Goal: Task Accomplishment & Management: Use online tool/utility

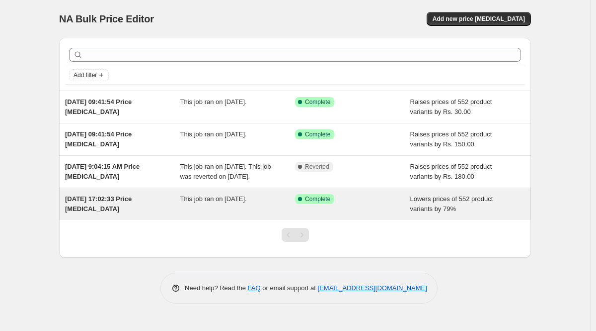
click at [132, 210] on span "[DATE] 17:02:33 Price [MEDICAL_DATA]" at bounding box center [98, 203] width 67 height 17
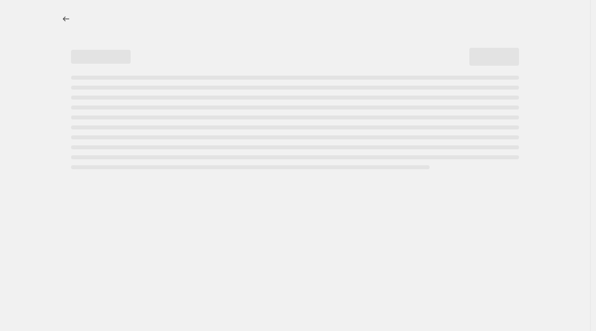
select select "percentage"
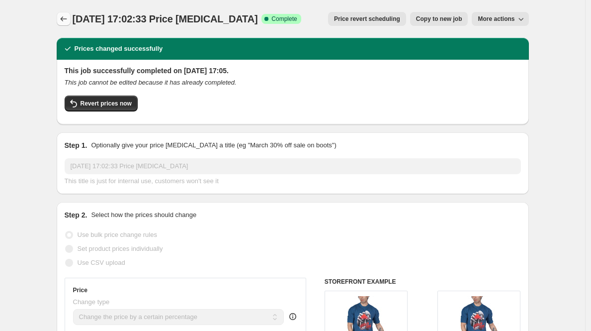
click at [66, 22] on icon "Price change jobs" at bounding box center [64, 19] width 10 height 10
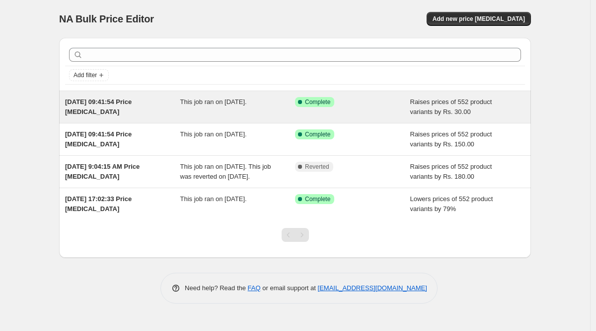
click at [124, 108] on div "[DATE] 09:41:54 Price [MEDICAL_DATA]" at bounding box center [122, 107] width 115 height 20
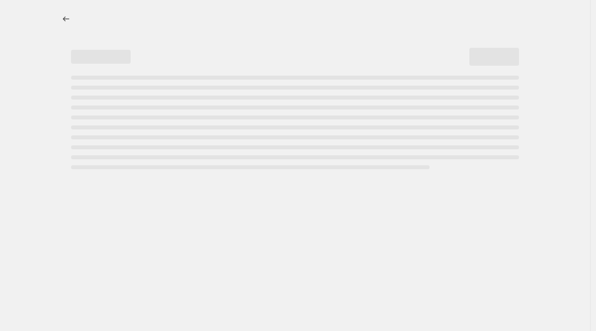
select select "by"
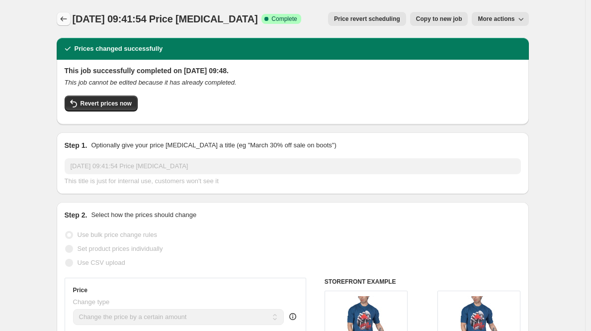
click at [68, 20] on icon "Price change jobs" at bounding box center [64, 19] width 10 height 10
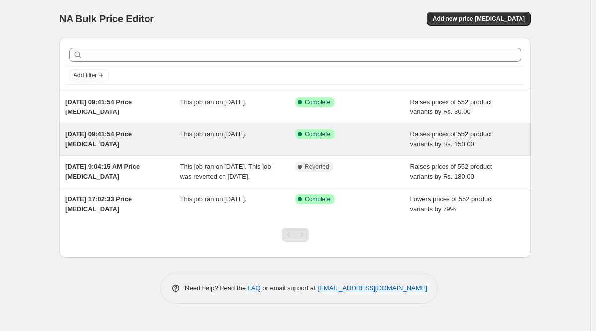
click at [88, 135] on span "[DATE] 09:41:54 Price [MEDICAL_DATA]" at bounding box center [98, 138] width 67 height 17
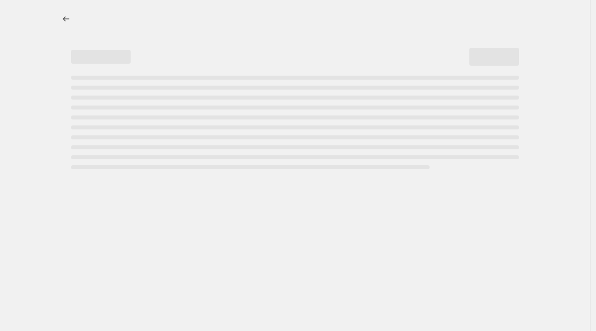
select select "by"
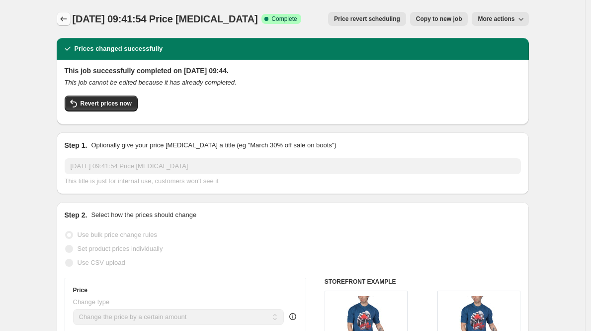
click at [63, 16] on icon "Price change jobs" at bounding box center [64, 19] width 10 height 10
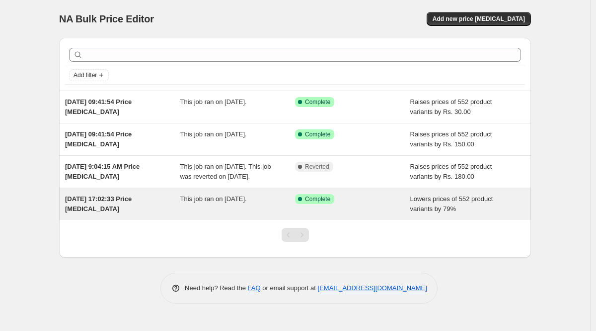
click at [162, 208] on div "[DATE] 17:02:33 Price [MEDICAL_DATA]" at bounding box center [122, 204] width 115 height 20
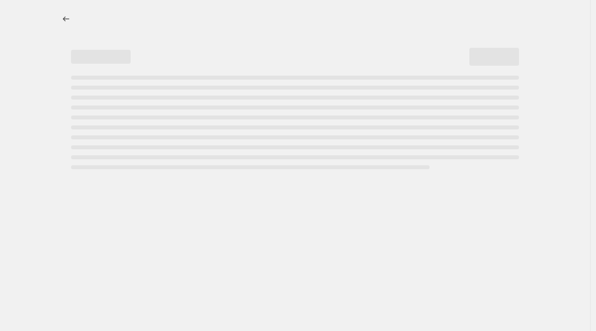
select select "percentage"
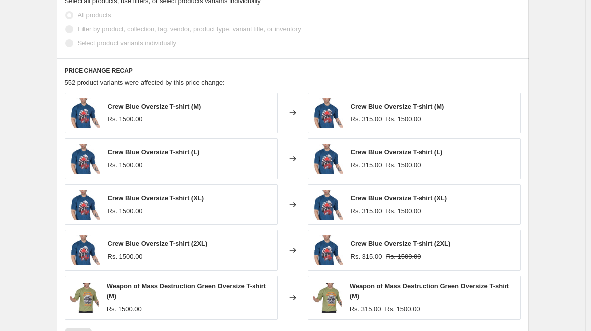
scroll to position [739, 0]
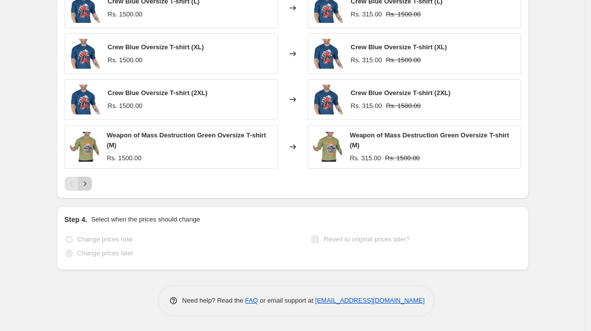
click at [88, 186] on icon "Next" at bounding box center [85, 183] width 10 height 10
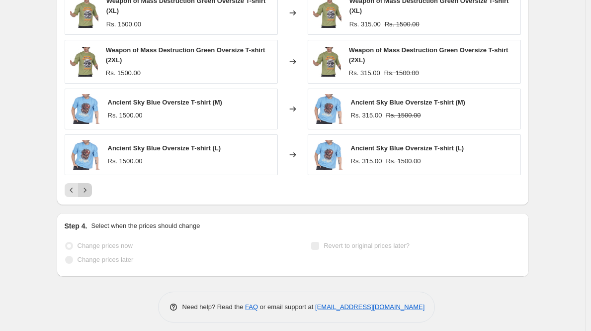
click at [90, 193] on icon "Next" at bounding box center [85, 190] width 10 height 10
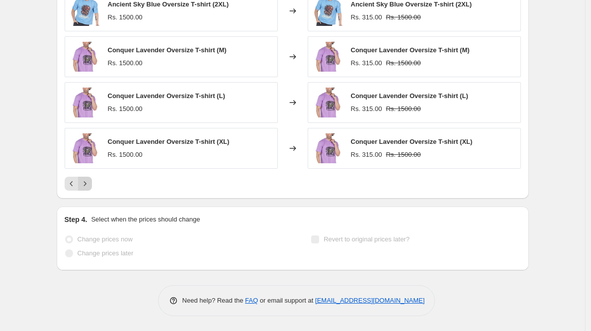
click at [90, 188] on icon "Next" at bounding box center [85, 183] width 10 height 10
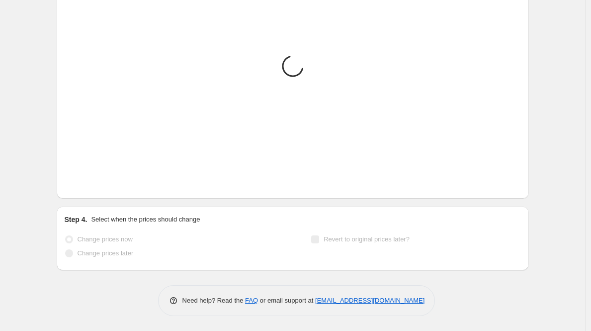
click at [90, 186] on icon "Next" at bounding box center [85, 183] width 10 height 10
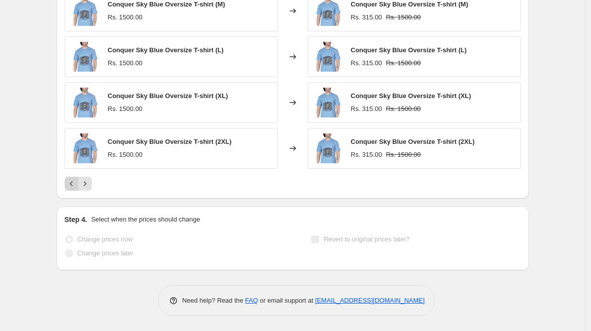
click at [71, 180] on icon "Previous" at bounding box center [72, 183] width 10 height 10
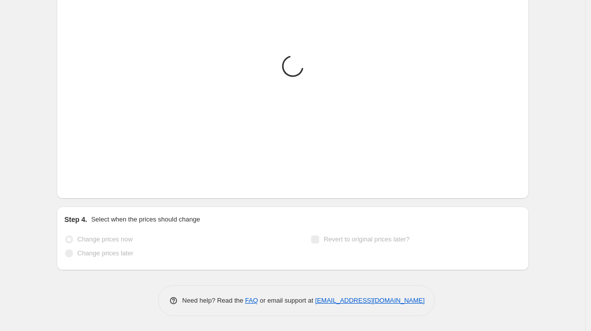
click at [72, 180] on icon "Previous" at bounding box center [72, 183] width 10 height 10
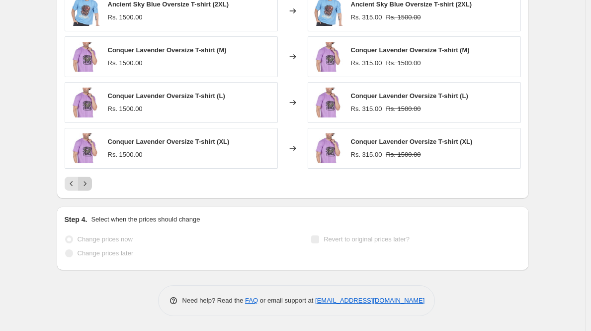
click at [87, 186] on icon "Next" at bounding box center [85, 183] width 10 height 10
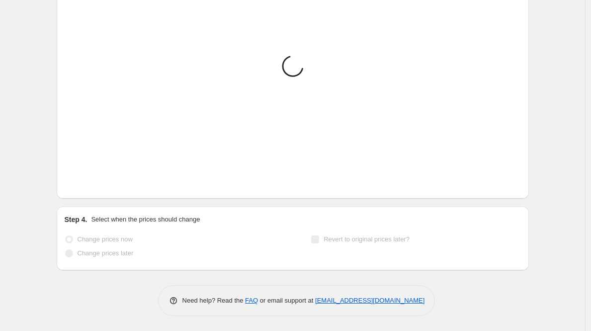
click at [87, 186] on icon "Next" at bounding box center [85, 183] width 10 height 10
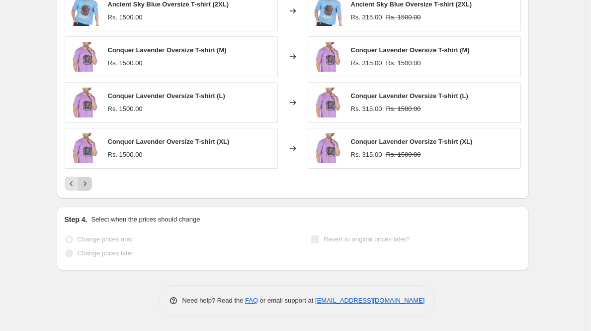
click at [87, 186] on icon "Next" at bounding box center [85, 183] width 10 height 10
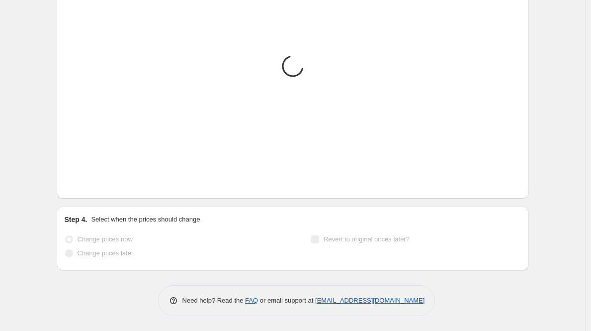
click at [87, 185] on icon "Next" at bounding box center [85, 183] width 10 height 10
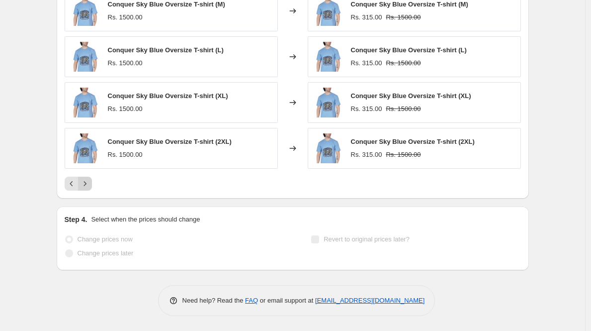
click at [87, 185] on icon "Next" at bounding box center [85, 183] width 10 height 10
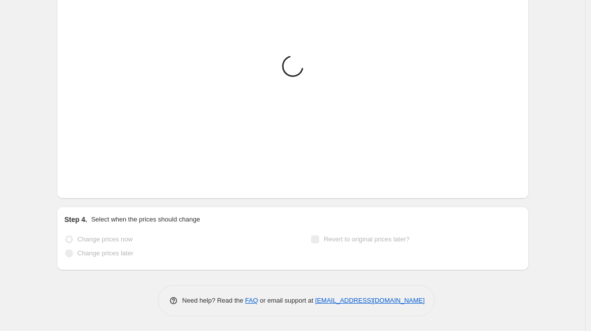
click at [87, 185] on icon "Next" at bounding box center [85, 183] width 10 height 10
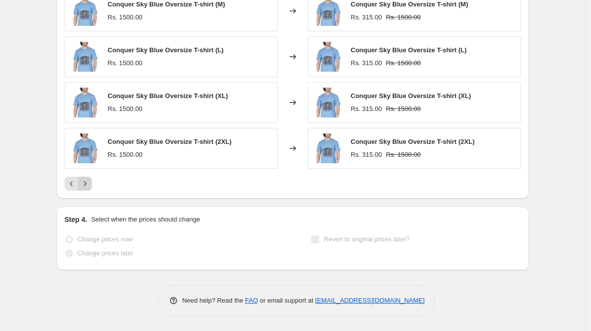
click at [87, 185] on icon "Next" at bounding box center [85, 183] width 10 height 10
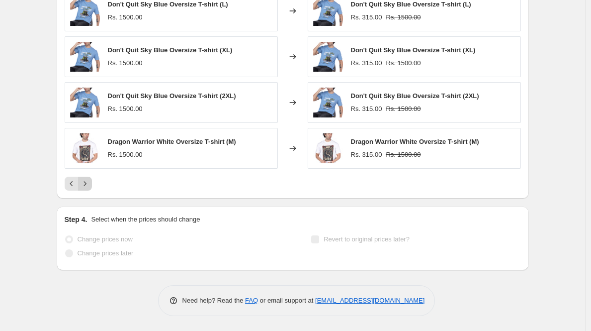
click at [87, 185] on icon "Next" at bounding box center [85, 183] width 10 height 10
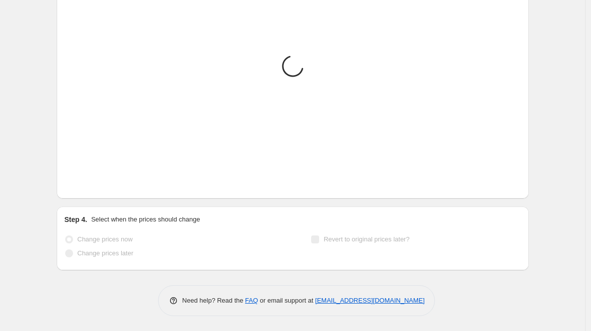
click at [87, 185] on icon "Next" at bounding box center [85, 183] width 10 height 10
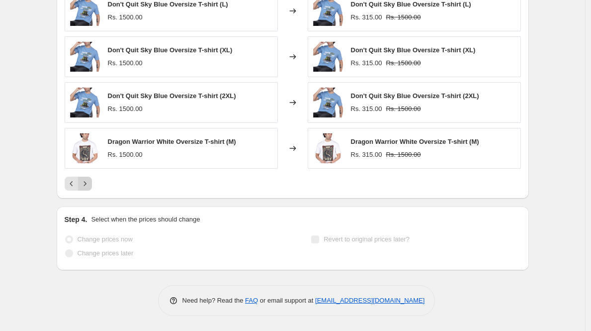
click at [87, 185] on icon "Next" at bounding box center [85, 183] width 10 height 10
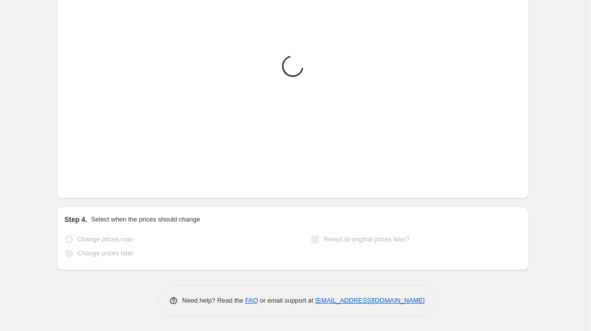
click at [87, 185] on icon "Next" at bounding box center [85, 183] width 10 height 10
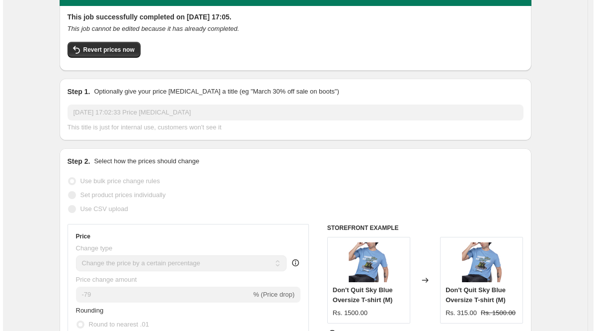
scroll to position [0, 0]
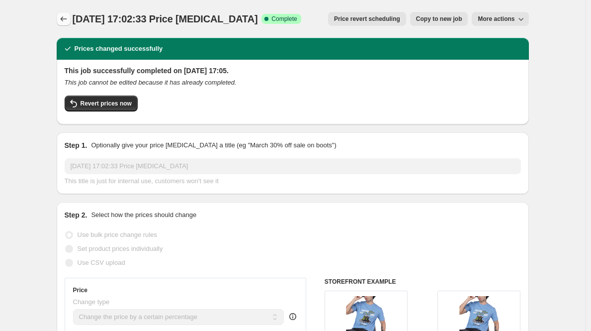
click at [64, 23] on icon "Price change jobs" at bounding box center [64, 19] width 10 height 10
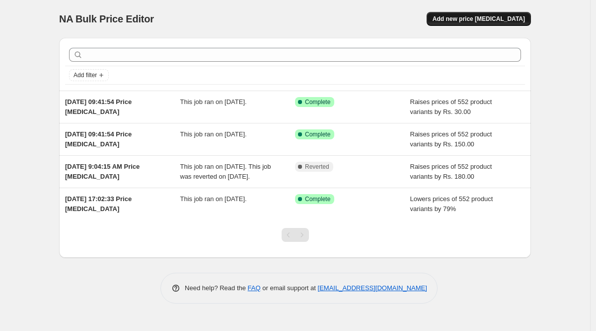
click at [468, 17] on span "Add new price [MEDICAL_DATA]" at bounding box center [479, 19] width 92 height 8
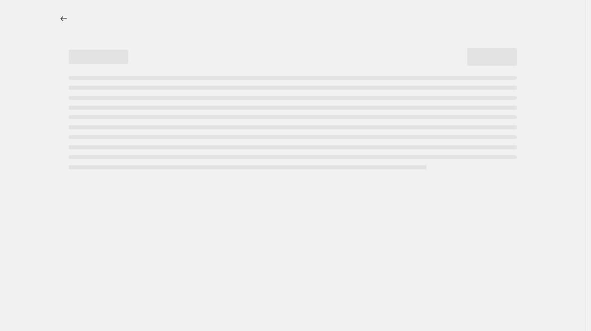
select select "percentage"
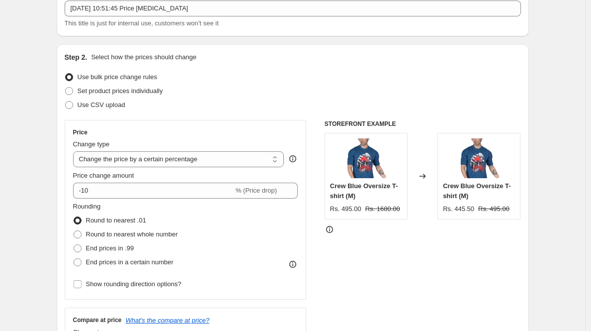
scroll to position [74, 0]
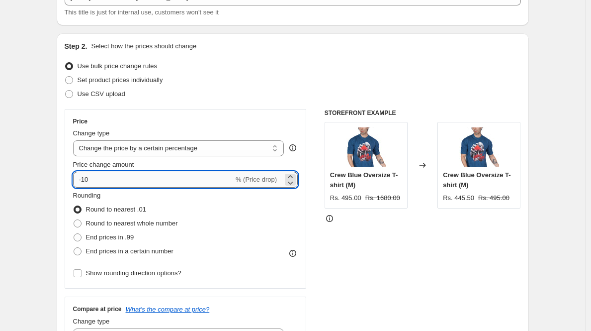
click at [103, 182] on input "-10" at bounding box center [153, 179] width 161 height 16
click at [103, 181] on input "-10" at bounding box center [153, 179] width 161 height 16
type input "-79"
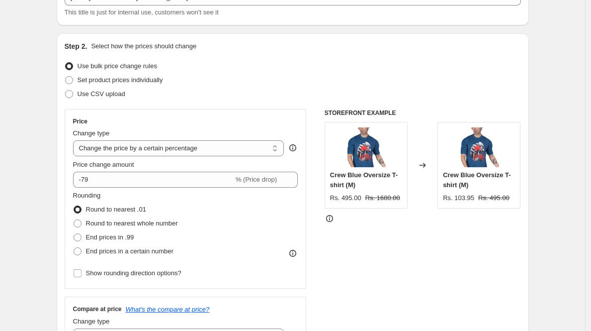
click at [343, 196] on div "Rs. 495.00" at bounding box center [345, 198] width 31 height 10
click at [332, 223] on icon at bounding box center [330, 218] width 10 height 10
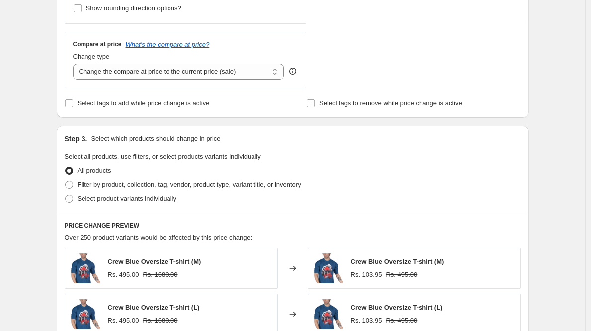
scroll to position [513, 0]
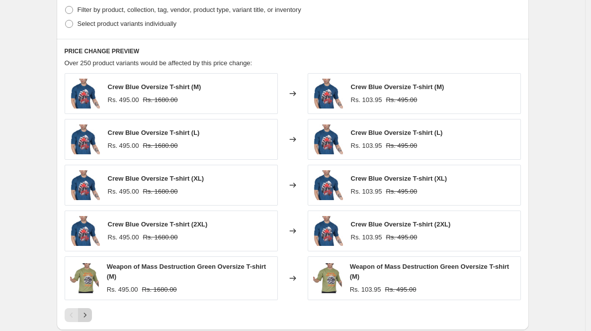
click at [90, 314] on icon "Next" at bounding box center [85, 315] width 10 height 10
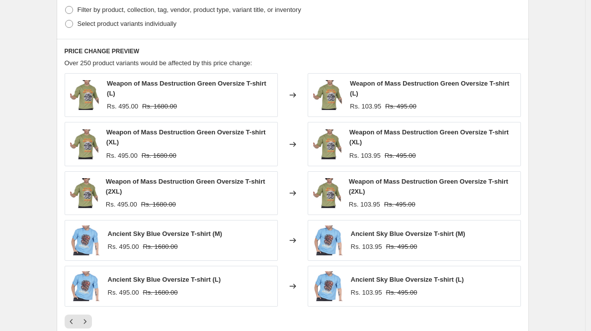
click at [90, 313] on div "Weapon of Mass Destruction Green Oversize T-shirt (L) Rs. 495.00 Rs. 1680.00 Ch…" at bounding box center [293, 200] width 456 height 255
click at [71, 320] on icon "Previous" at bounding box center [72, 321] width 10 height 10
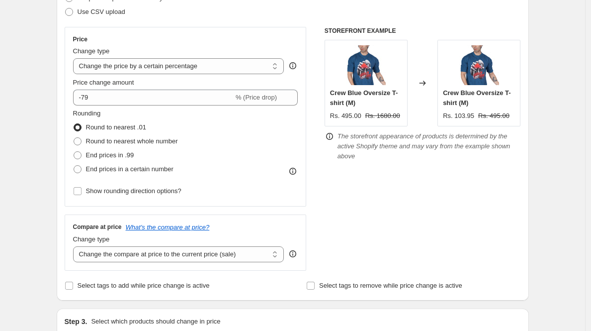
scroll to position [226, 0]
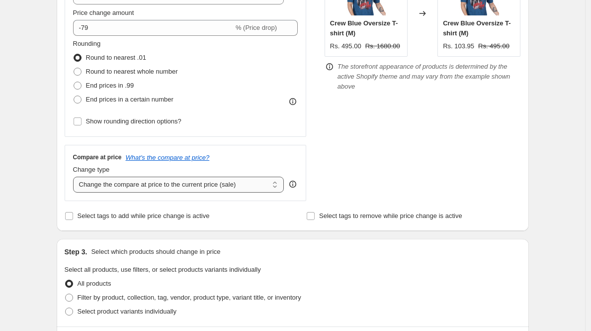
click at [125, 184] on select "Change the compare at price to the current price (sale) Change the compare at p…" at bounding box center [178, 184] width 211 height 16
select select "no_change"
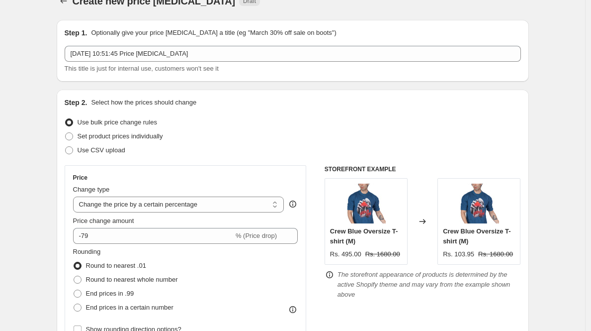
scroll to position [0, 0]
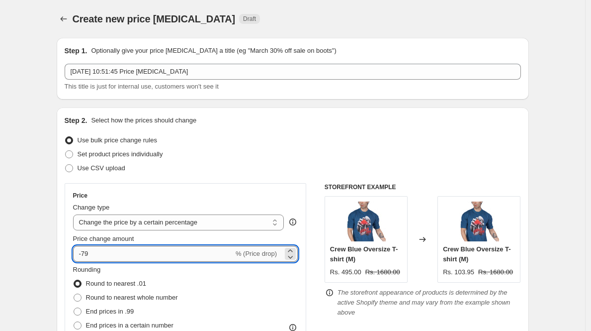
click at [85, 254] on input "-79" at bounding box center [153, 254] width 161 height 16
type input "79"
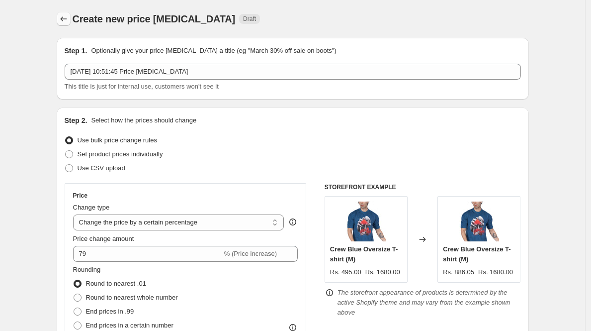
click at [65, 20] on icon "Price change jobs" at bounding box center [64, 19] width 10 height 10
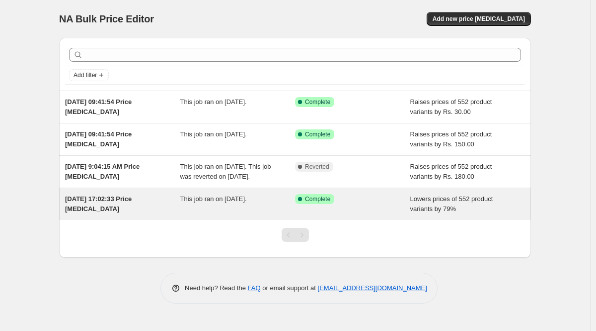
click at [111, 209] on span "[DATE] 17:02:33 Price [MEDICAL_DATA]" at bounding box center [98, 203] width 67 height 17
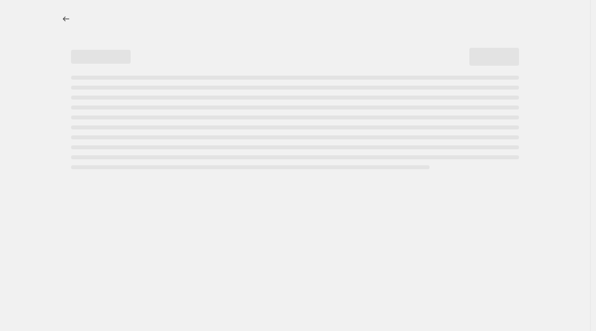
select select "percentage"
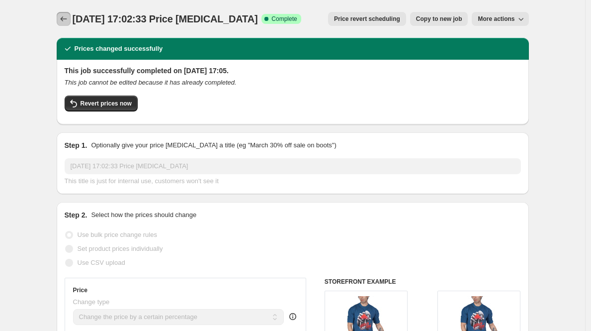
click at [64, 22] on icon "Price change jobs" at bounding box center [64, 19] width 10 height 10
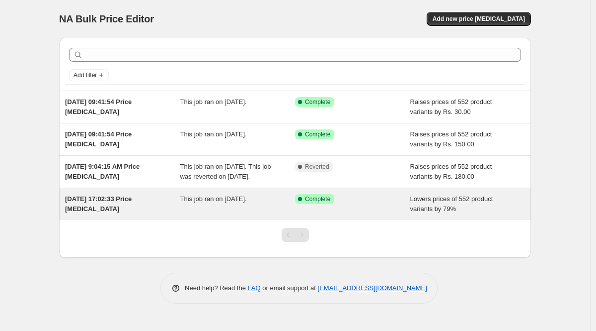
click at [122, 214] on div "[DATE] 17:02:33 Price [MEDICAL_DATA]" at bounding box center [122, 204] width 115 height 20
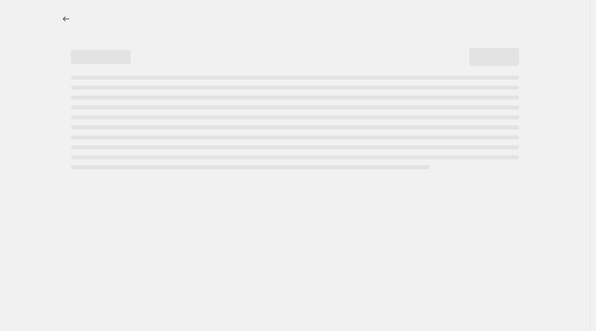
select select "percentage"
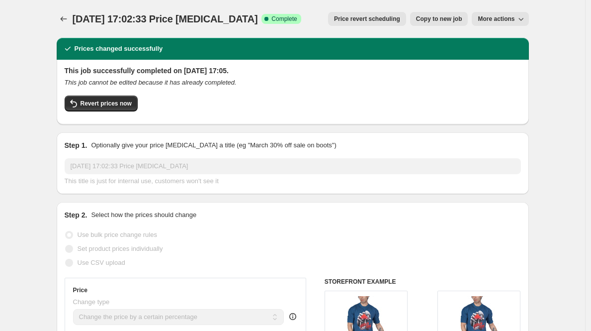
click at [447, 17] on span "Copy to new job" at bounding box center [439, 19] width 46 height 8
select select "percentage"
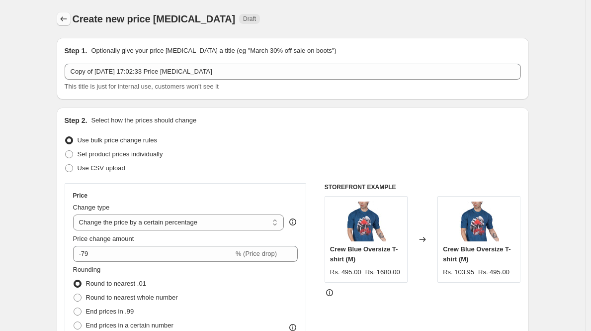
click at [67, 18] on icon "Price change jobs" at bounding box center [64, 19] width 10 height 10
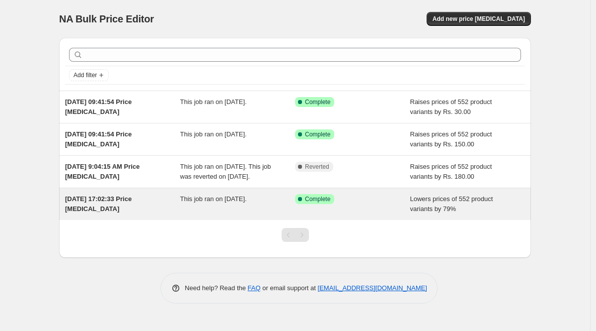
click at [168, 213] on div "[DATE] 17:02:33 Price [MEDICAL_DATA]" at bounding box center [122, 204] width 115 height 20
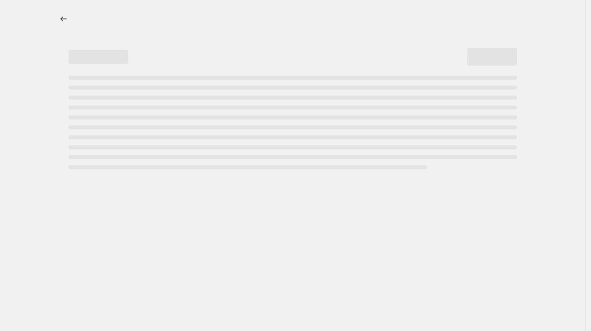
select select "percentage"
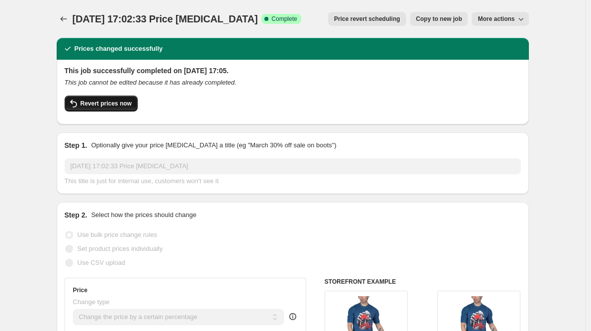
click at [105, 106] on span "Revert prices now" at bounding box center [106, 103] width 51 height 8
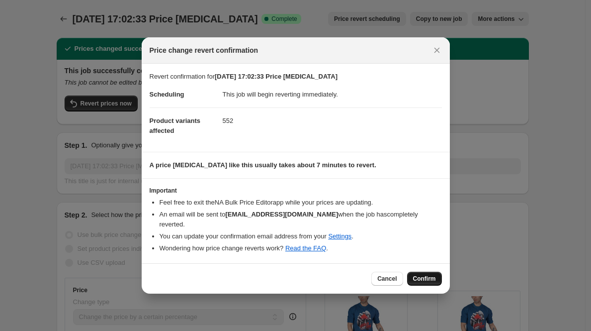
click at [427, 274] on span "Confirm" at bounding box center [424, 278] width 23 height 8
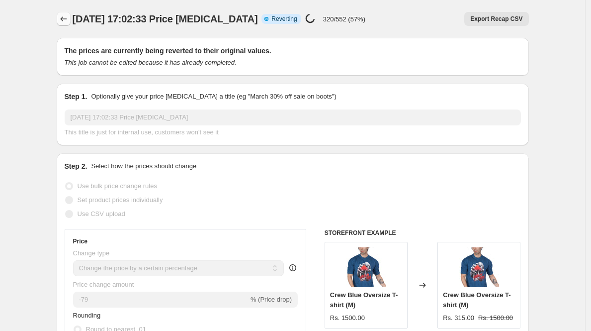
click at [69, 22] on icon "Price change jobs" at bounding box center [64, 19] width 10 height 10
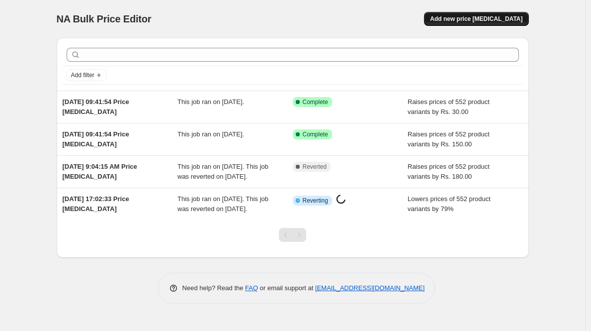
click at [507, 21] on span "Add new price [MEDICAL_DATA]" at bounding box center [476, 19] width 92 height 8
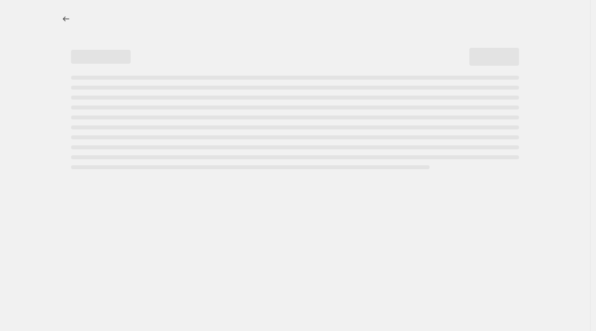
select select "percentage"
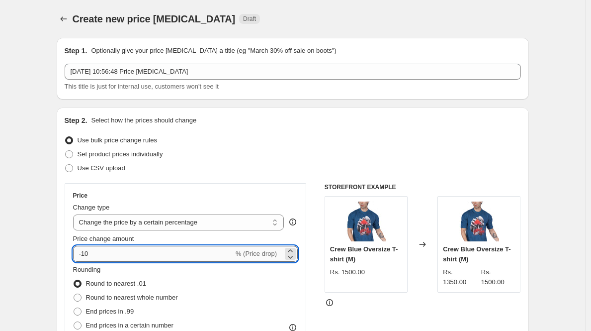
click at [94, 252] on input "-10" at bounding box center [153, 254] width 161 height 16
type input "-1"
type input "-79"
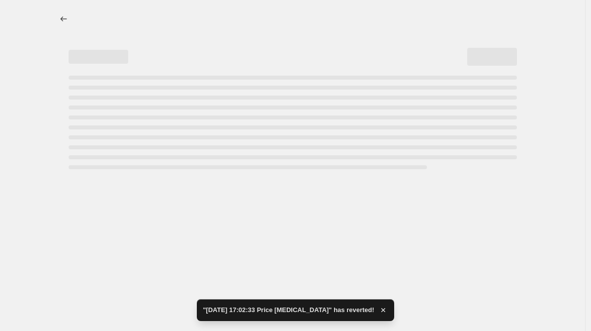
select select "percentage"
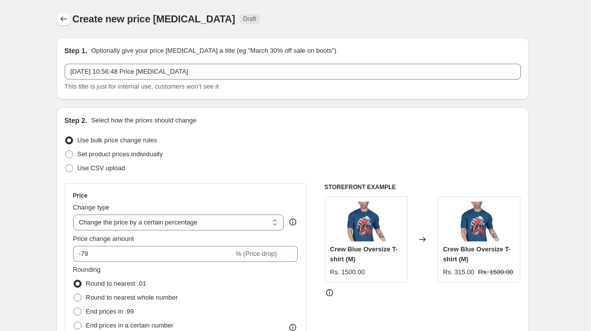
click at [65, 22] on icon "Price change jobs" at bounding box center [64, 19] width 10 height 10
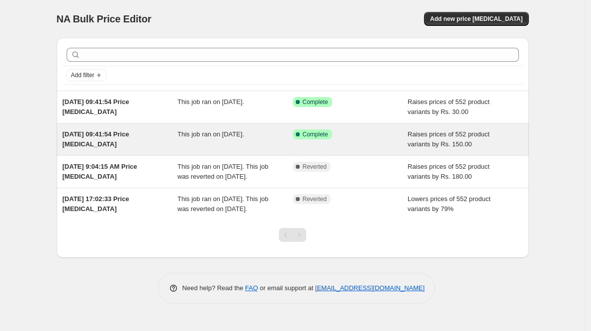
click at [204, 135] on span "This job ran on 11 August 2025." at bounding box center [210, 133] width 67 height 7
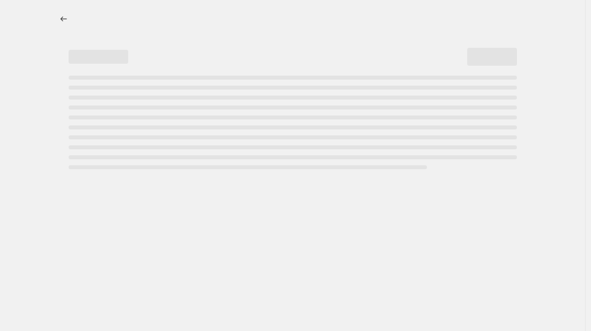
select select "by"
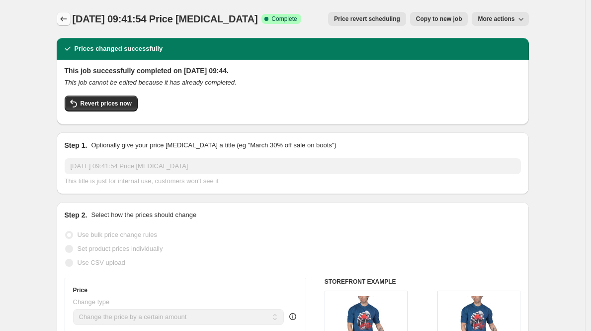
click at [66, 18] on icon "Price change jobs" at bounding box center [64, 19] width 10 height 10
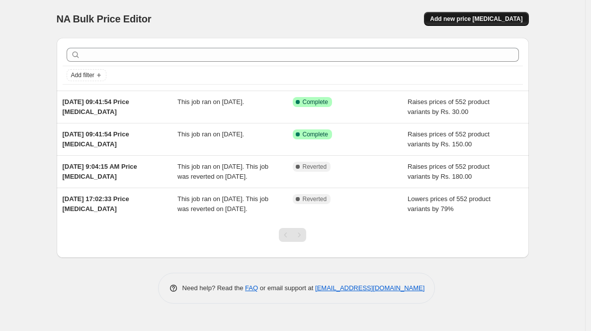
click at [477, 13] on button "Add new price [MEDICAL_DATA]" at bounding box center [476, 19] width 104 height 14
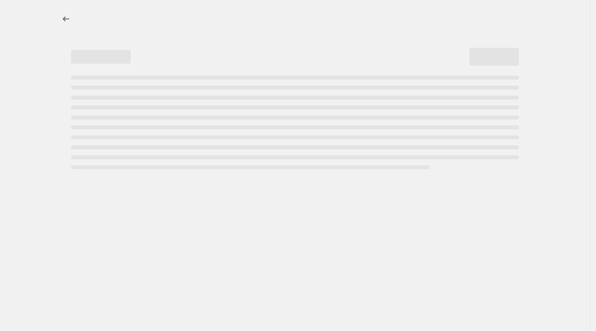
select select "percentage"
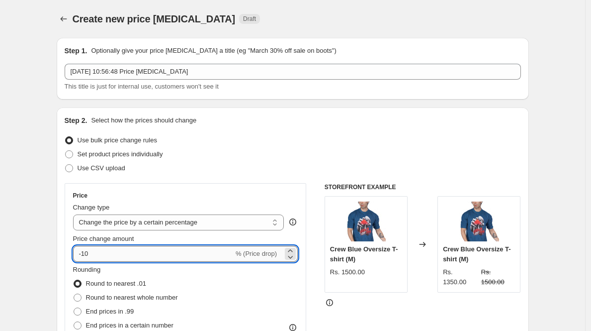
click at [108, 255] on input "-10" at bounding box center [153, 254] width 161 height 16
type input "-1"
type input "-79"
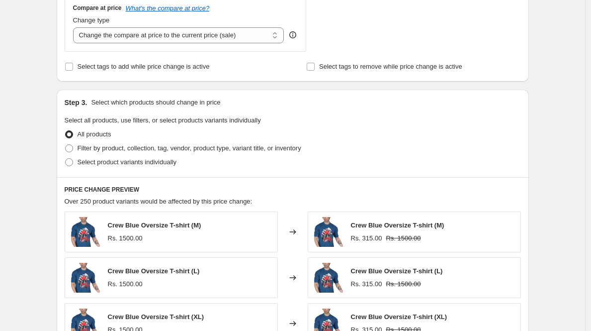
scroll to position [666, 0]
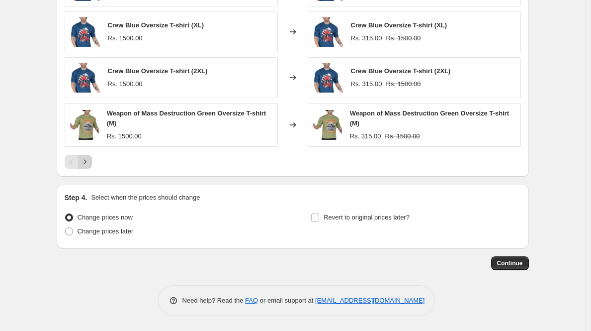
click at [90, 161] on icon "Next" at bounding box center [85, 162] width 10 height 10
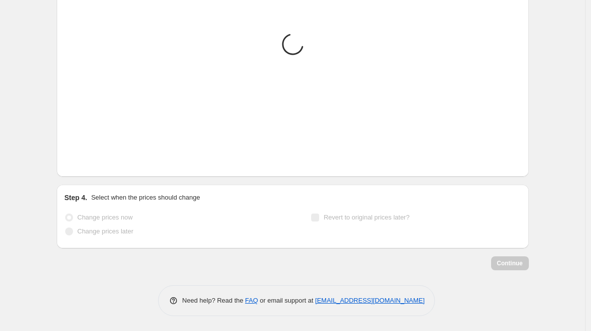
scroll to position [663, 0]
click at [90, 161] on icon "Next" at bounding box center [85, 162] width 10 height 10
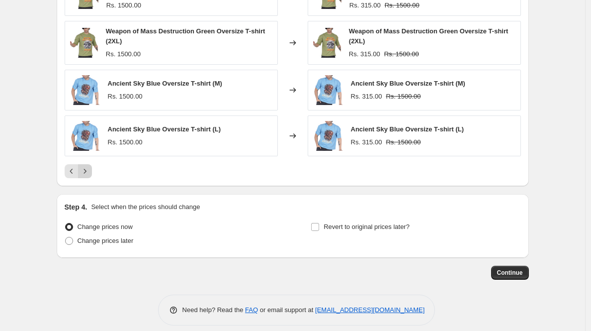
click at [86, 171] on icon "Next" at bounding box center [85, 171] width 2 height 4
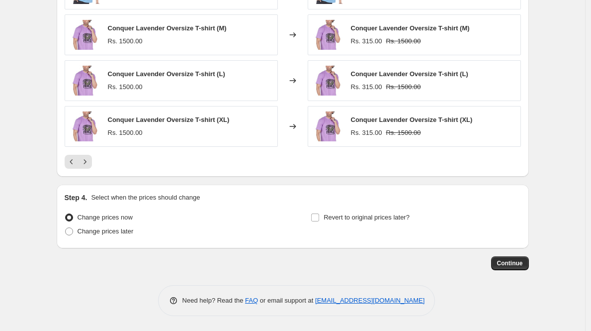
click at [88, 171] on div "PRICE CHANGE PREVIEW Over 250 product variants would be affected by this price …" at bounding box center [293, 33] width 472 height 288
click at [89, 165] on icon "Next" at bounding box center [85, 162] width 10 height 10
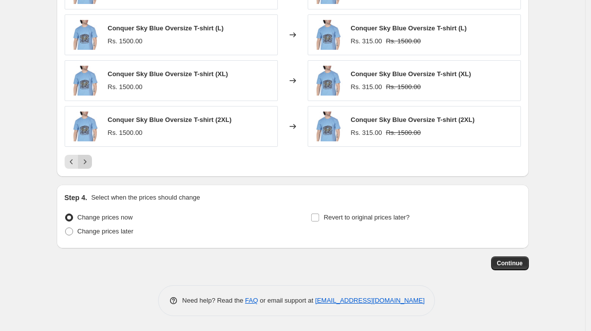
click at [90, 164] on icon "Next" at bounding box center [85, 162] width 10 height 10
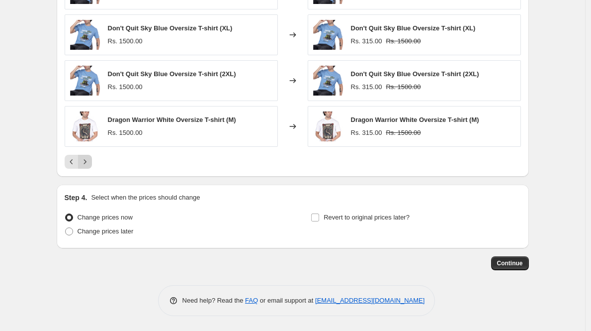
click at [90, 163] on icon "Next" at bounding box center [85, 162] width 10 height 10
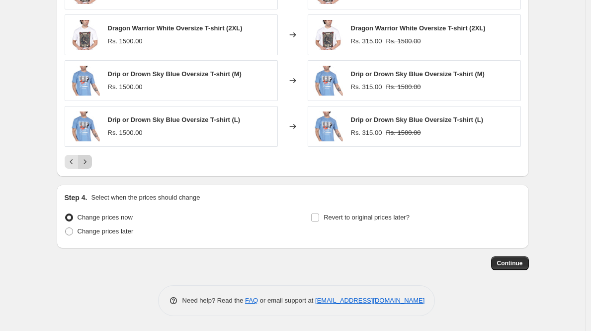
click at [90, 163] on icon "Next" at bounding box center [85, 162] width 10 height 10
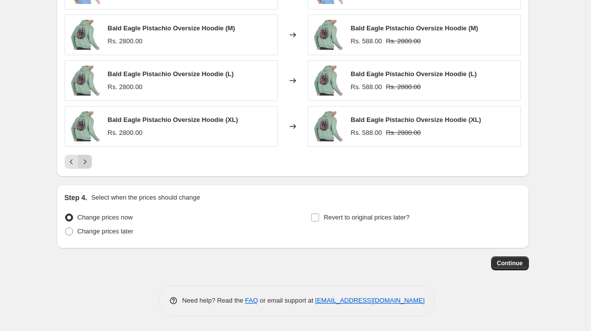
click at [90, 163] on icon "Next" at bounding box center [85, 162] width 10 height 10
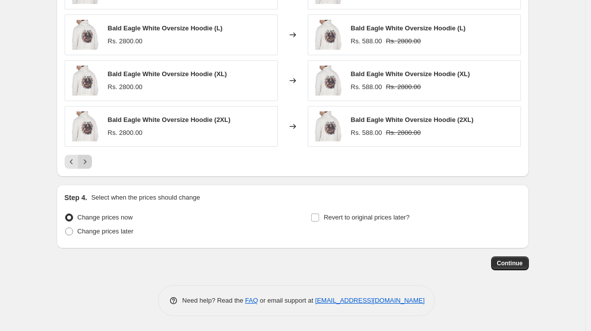
click at [90, 163] on icon "Next" at bounding box center [85, 162] width 10 height 10
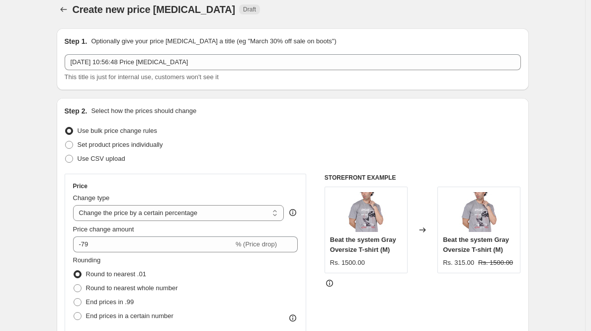
scroll to position [0, 0]
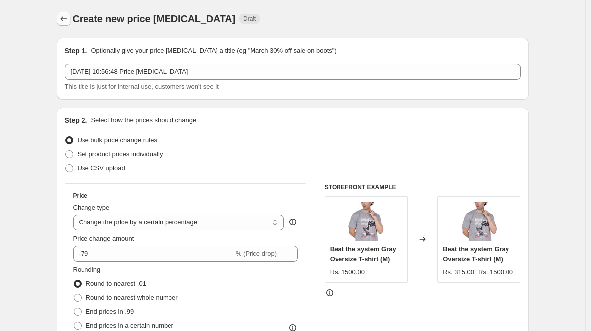
click at [65, 22] on icon "Price change jobs" at bounding box center [64, 19] width 10 height 10
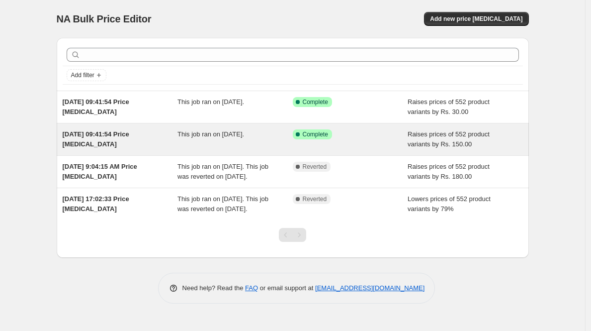
click at [129, 135] on span "[DATE] 09:41:54 Price [MEDICAL_DATA]" at bounding box center [96, 138] width 67 height 17
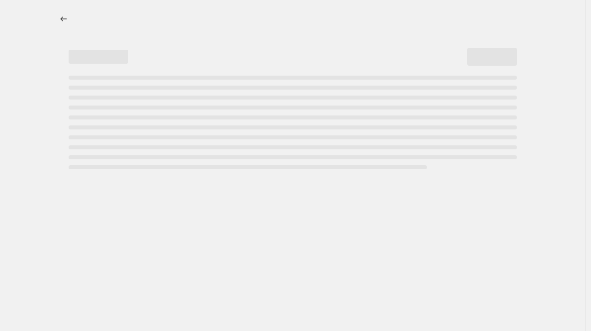
select select "by"
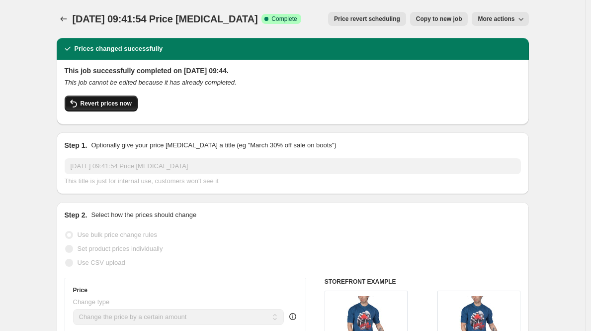
click at [98, 102] on span "Revert prices now" at bounding box center [106, 103] width 51 height 8
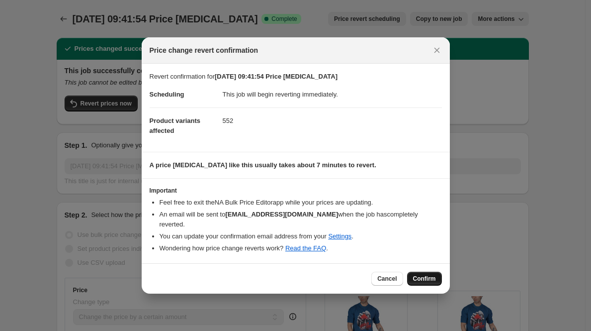
click at [427, 278] on button "Confirm" at bounding box center [424, 278] width 35 height 14
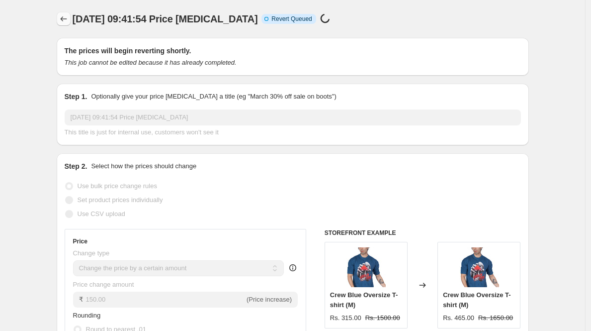
click at [63, 20] on icon "Price change jobs" at bounding box center [64, 19] width 10 height 10
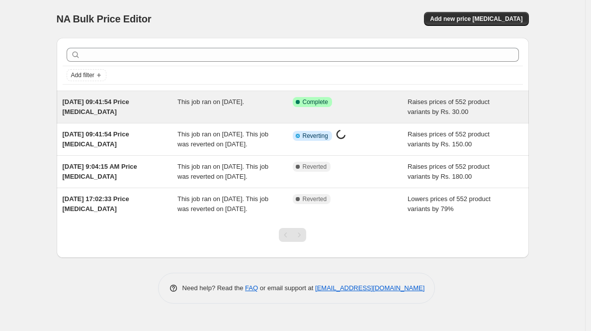
click at [191, 104] on span "This job ran on [DATE]." at bounding box center [210, 101] width 67 height 7
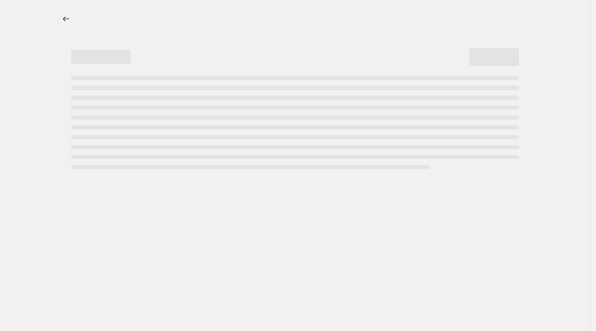
select select "by"
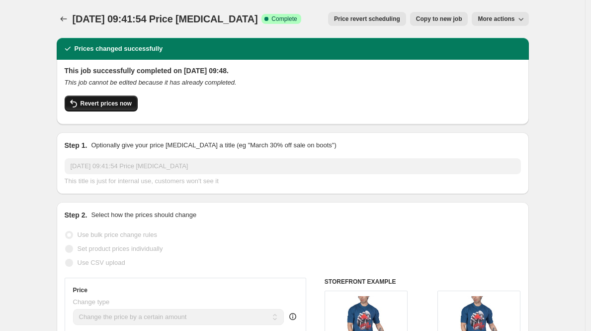
click at [117, 104] on span "Revert prices now" at bounding box center [106, 103] width 51 height 8
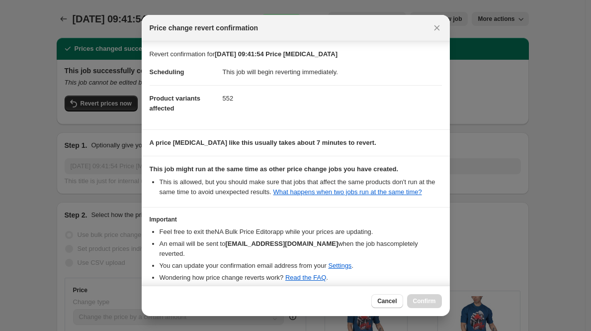
scroll to position [47, 0]
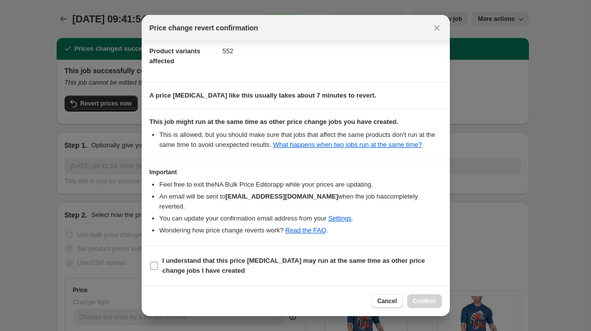
click at [157, 265] on input "I understand that this price change job may run at the same time as other price…" at bounding box center [154, 265] width 8 height 8
checkbox input "true"
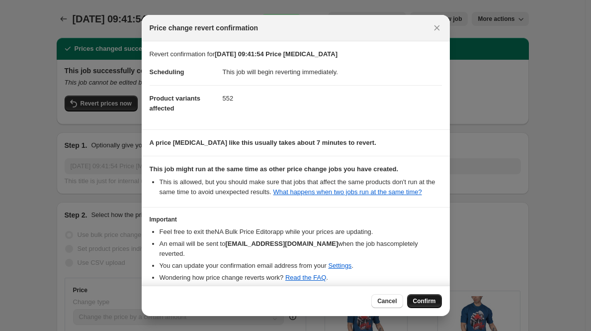
click at [426, 300] on span "Confirm" at bounding box center [424, 301] width 23 height 8
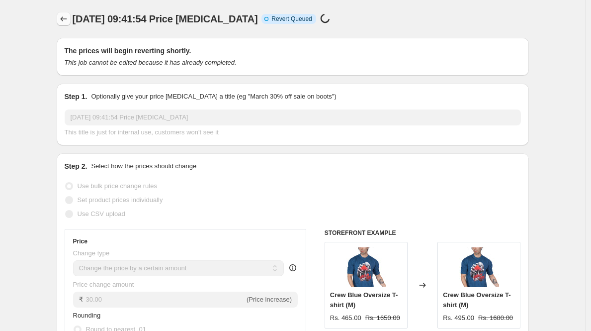
click at [60, 22] on button "Price change jobs" at bounding box center [64, 19] width 14 height 14
